Goal: Navigation & Orientation: Find specific page/section

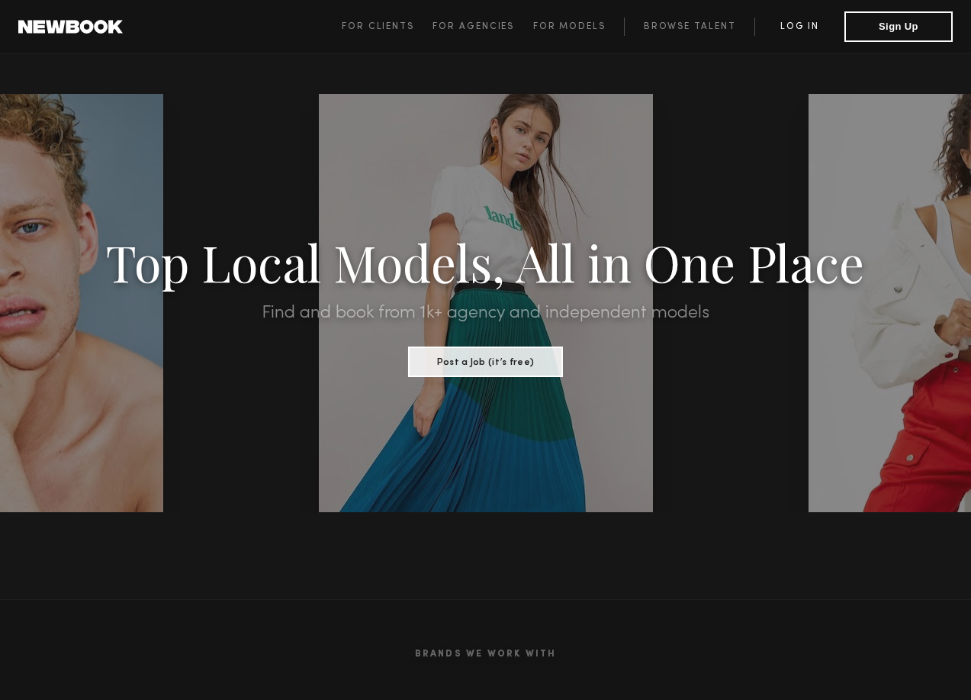
click at [790, 21] on link "Log in" at bounding box center [800, 27] width 90 height 18
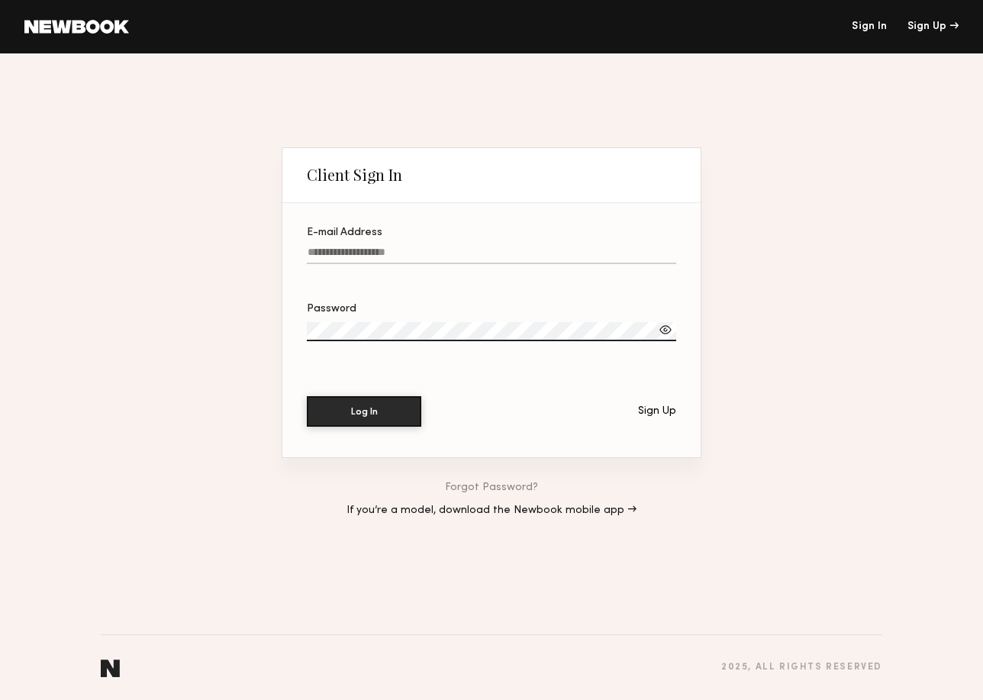
type input "**********"
click at [366, 411] on button "Log In" at bounding box center [364, 410] width 114 height 31
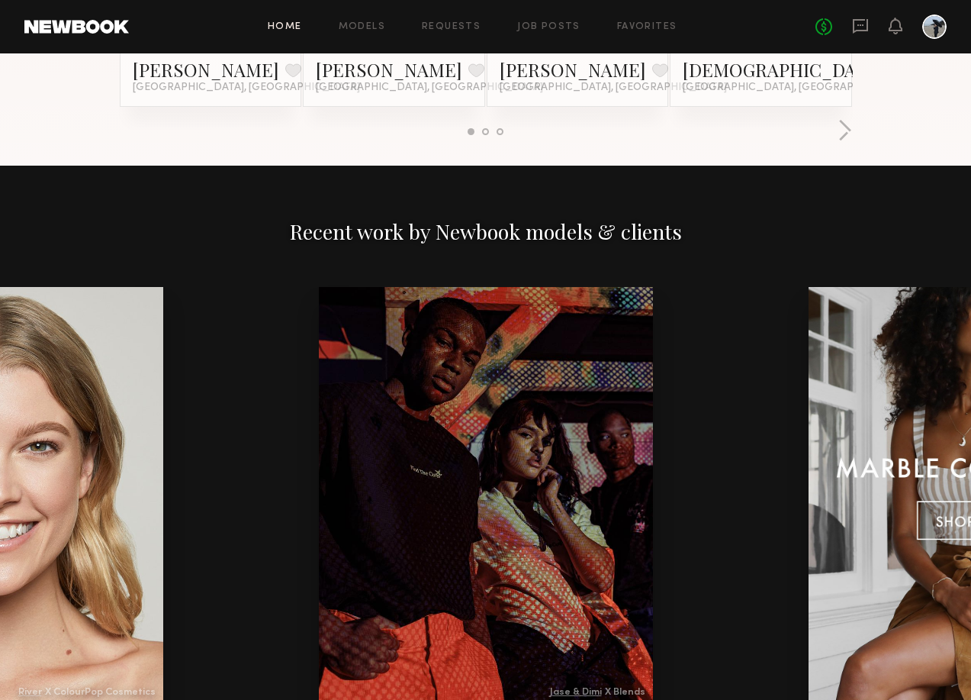
scroll to position [1679, 0]
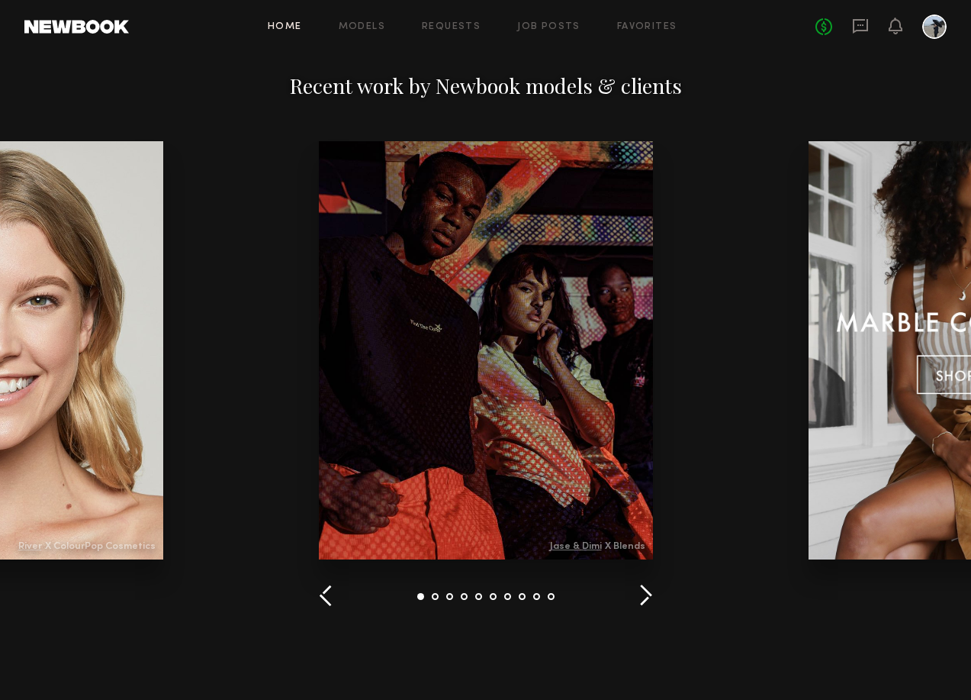
click at [451, 600] on div at bounding box center [449, 596] width 7 height 7
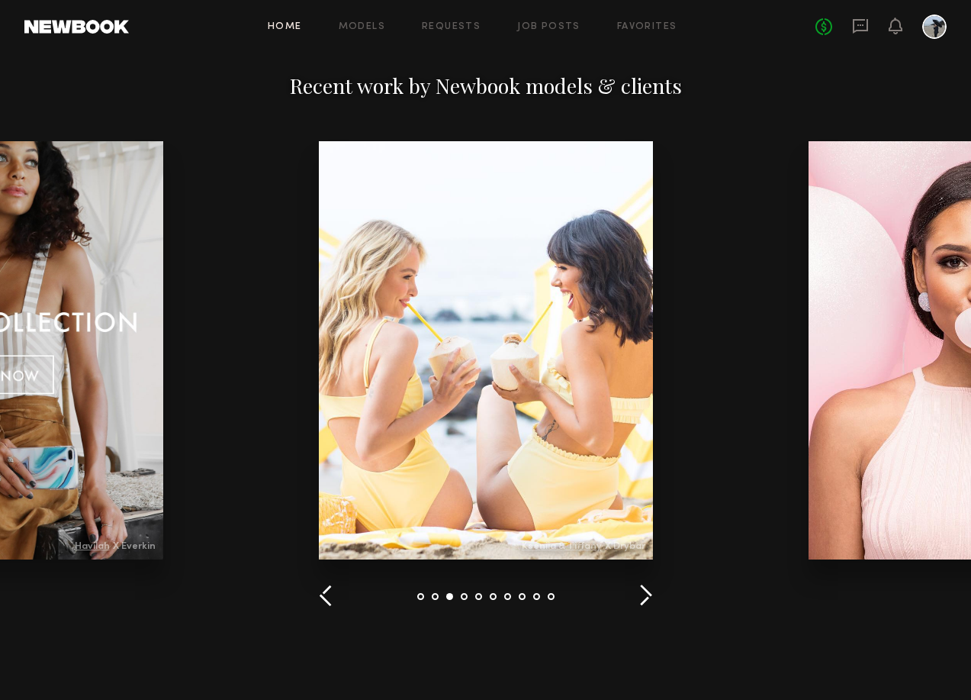
click at [451, 600] on div at bounding box center [449, 596] width 7 height 7
click at [646, 609] on button "button" at bounding box center [646, 596] width 14 height 25
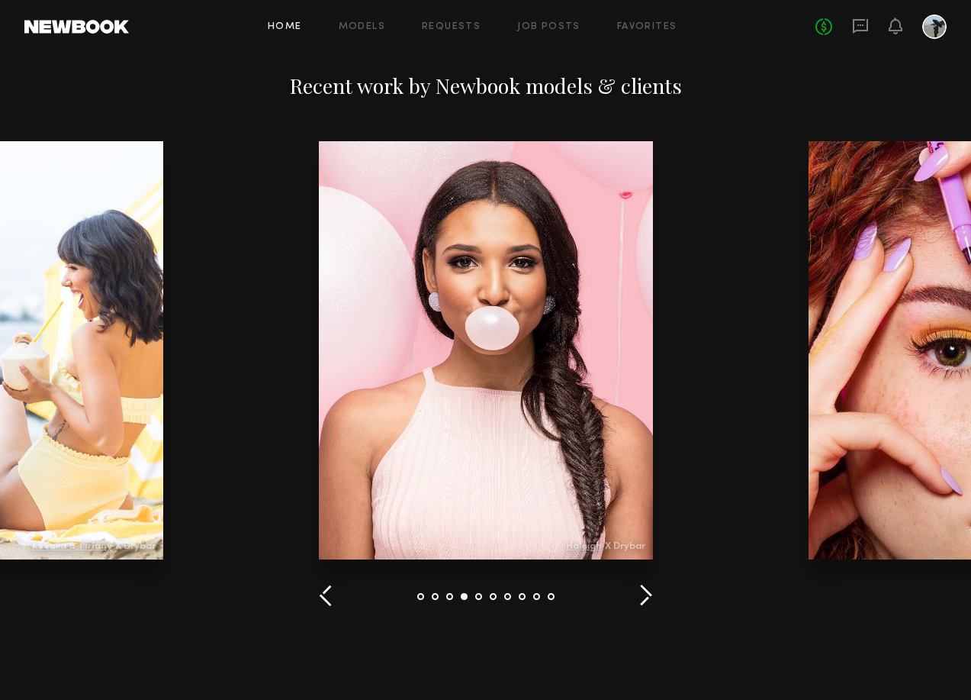
click at [646, 609] on button "button" at bounding box center [646, 596] width 14 height 25
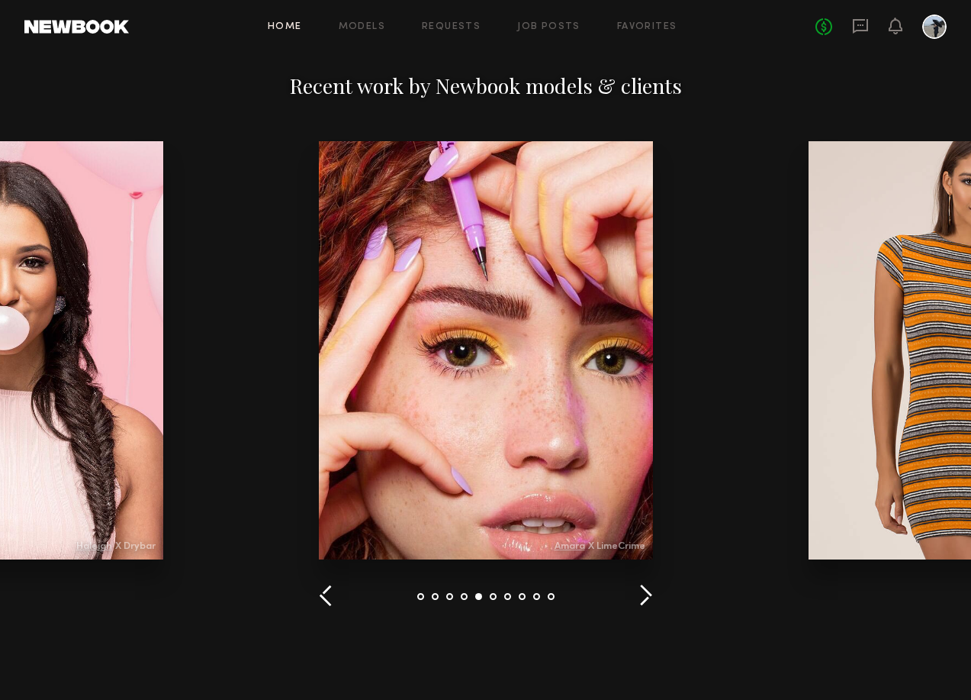
click at [646, 609] on button "button" at bounding box center [646, 596] width 14 height 25
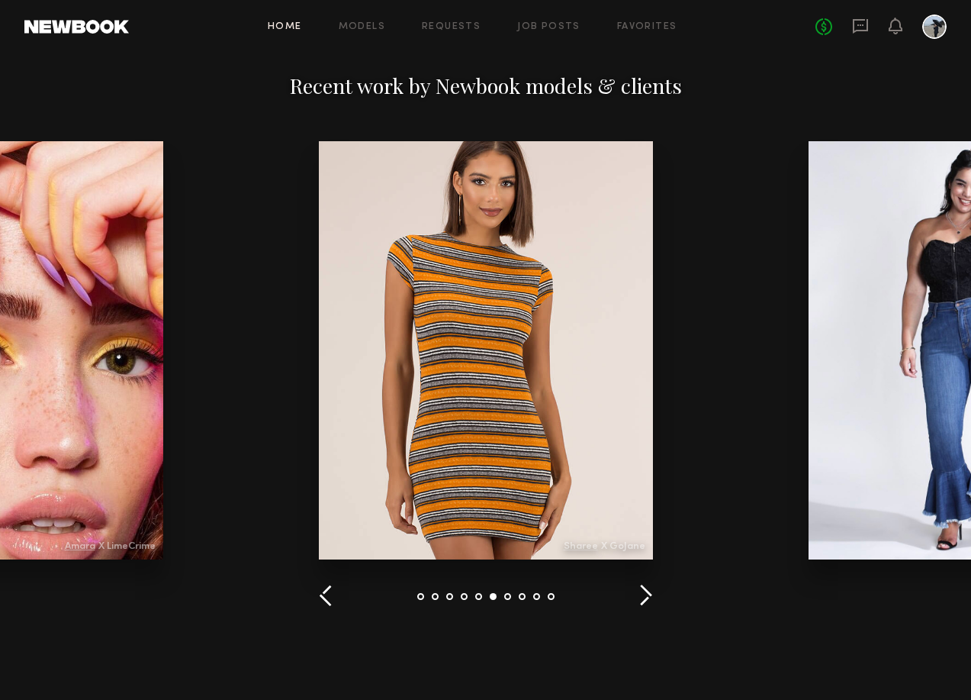
click at [644, 609] on button "button" at bounding box center [646, 596] width 14 height 25
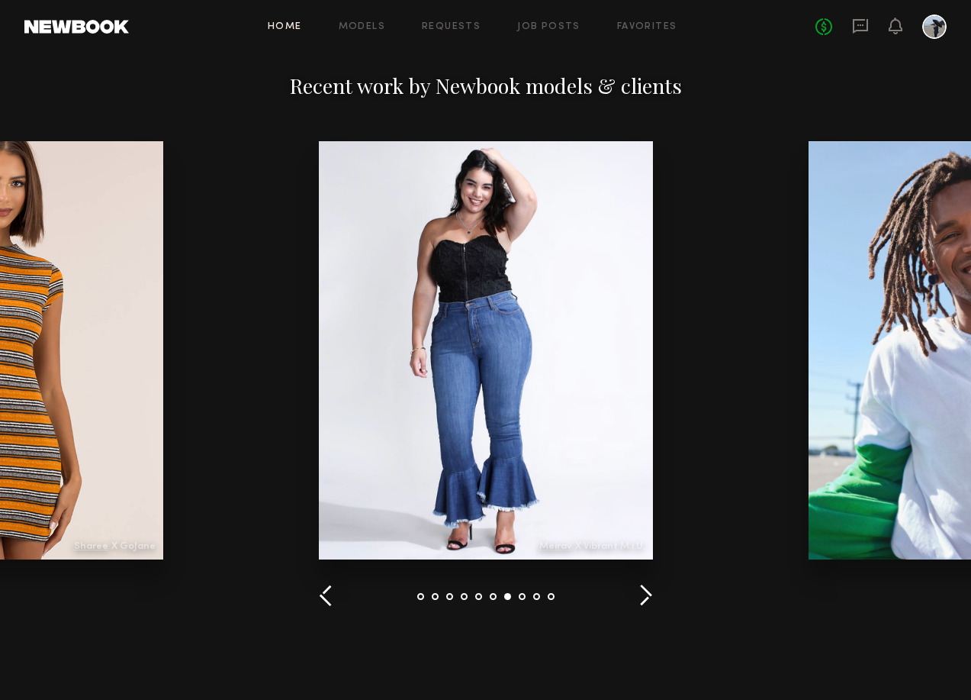
click at [644, 609] on button "button" at bounding box center [646, 596] width 14 height 25
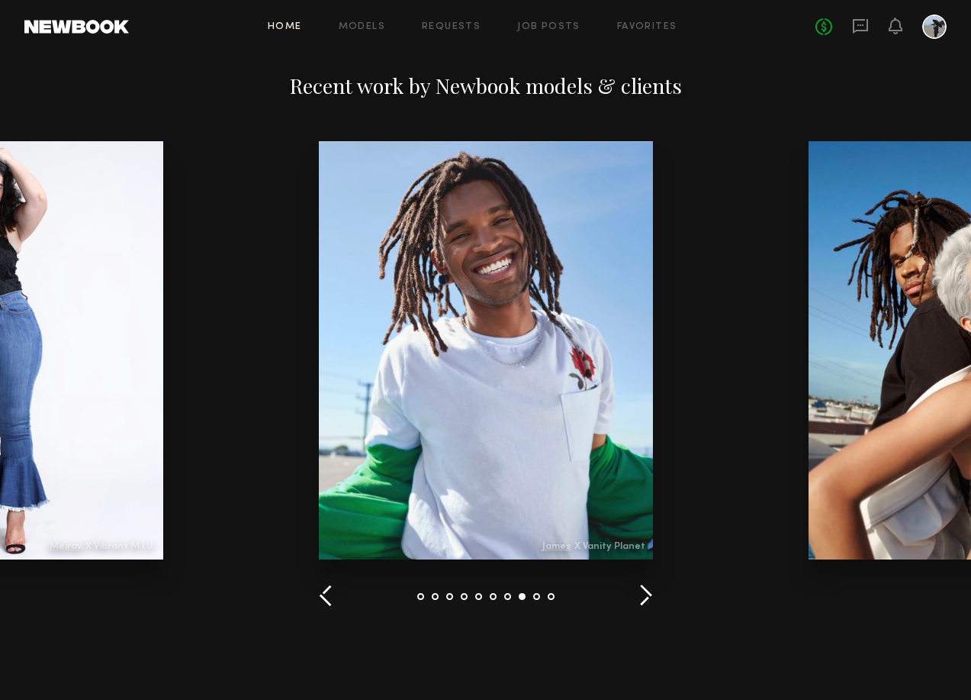
click at [646, 609] on button "button" at bounding box center [646, 596] width 14 height 25
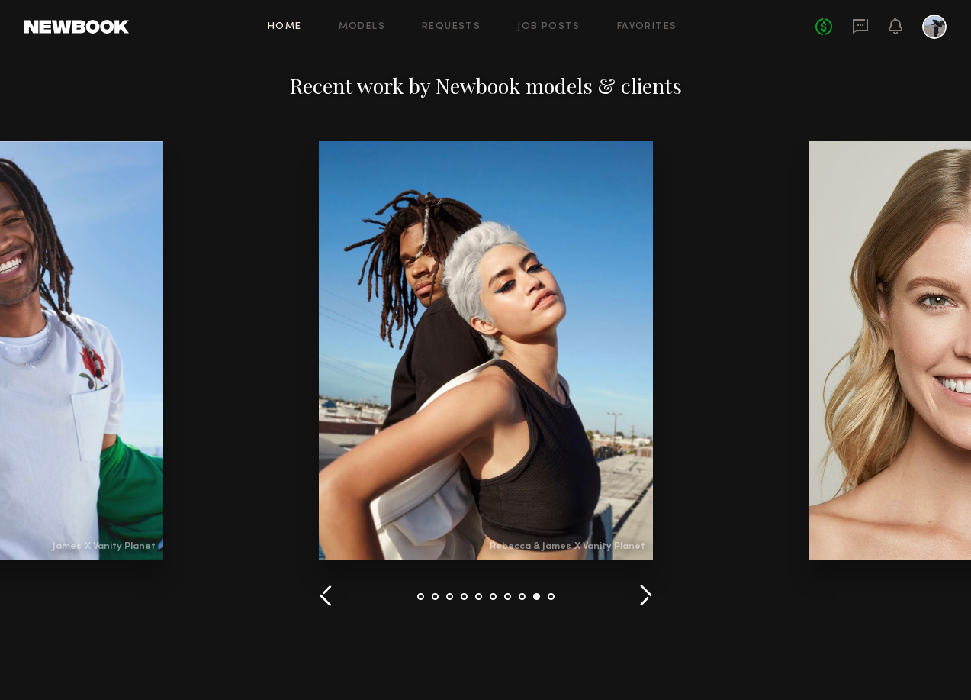
click at [646, 609] on button "button" at bounding box center [646, 596] width 14 height 25
